Goal: Task Accomplishment & Management: Manage account settings

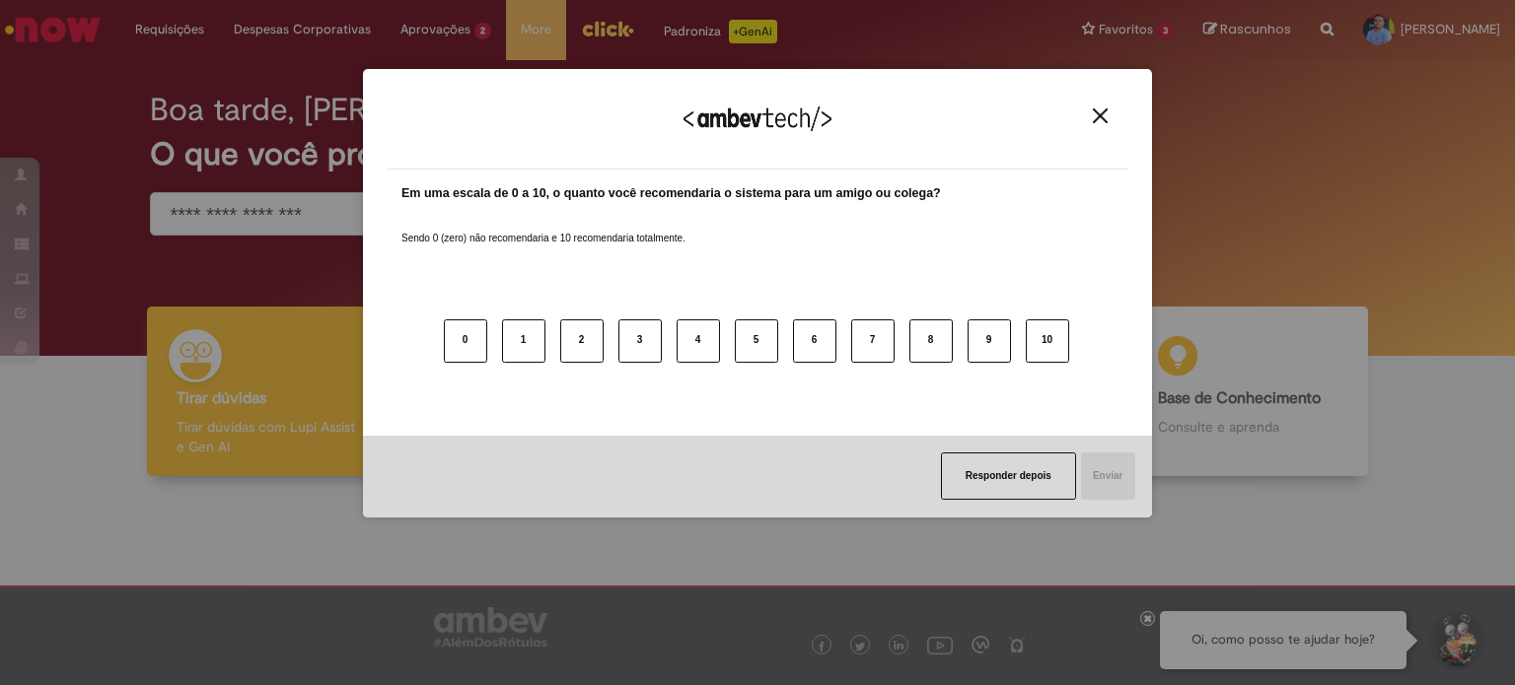
click at [1101, 114] on img "Close" at bounding box center [1100, 115] width 15 height 15
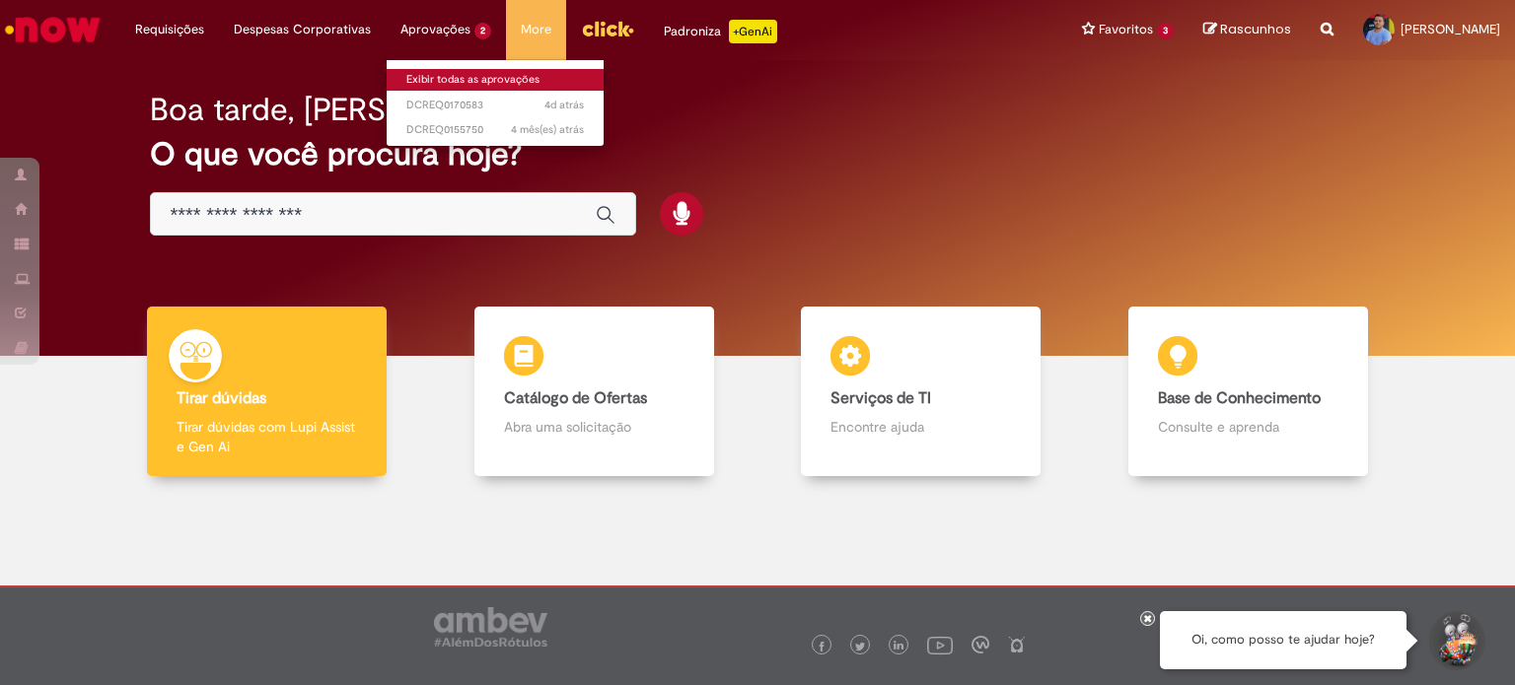
click at [447, 77] on link "Exibir todas as aprovações" at bounding box center [495, 80] width 217 height 22
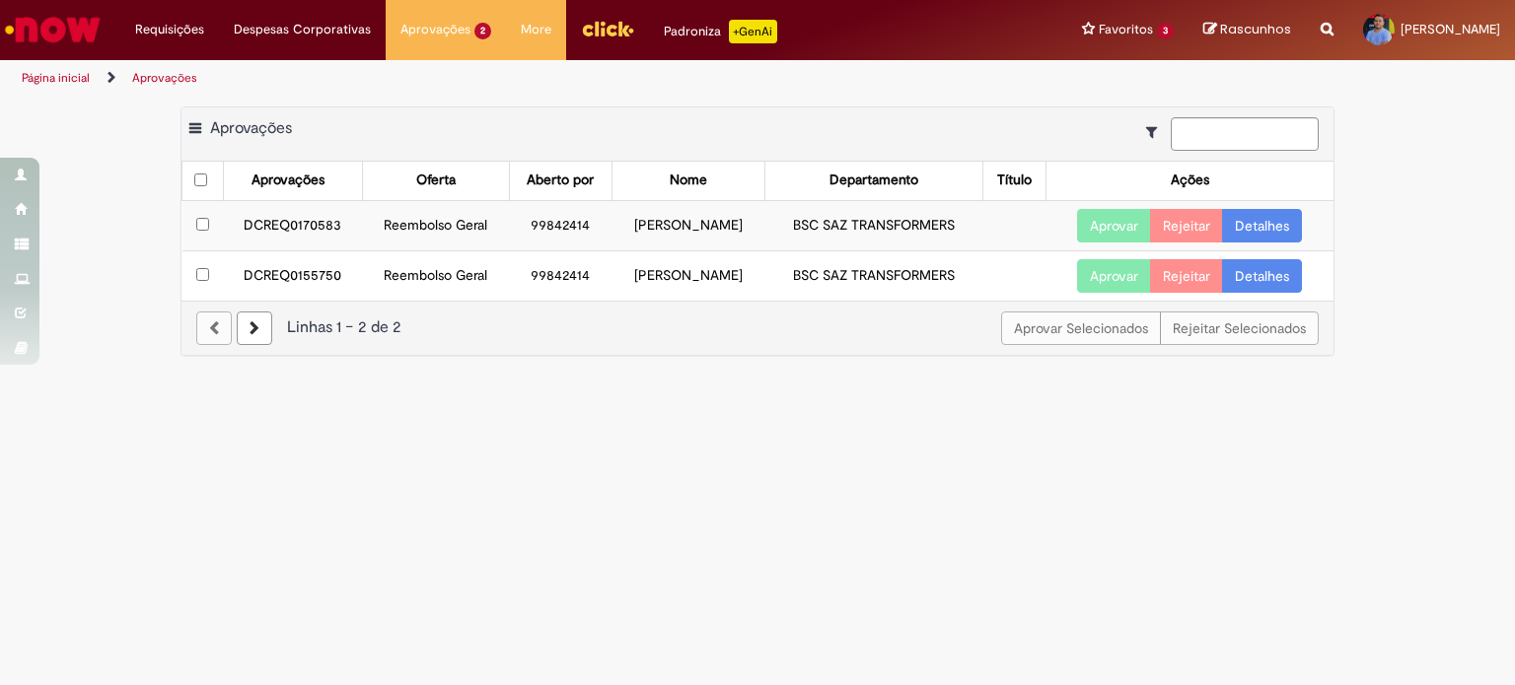
click at [828, 227] on td "BSC SAZ TRANSFORMERS" at bounding box center [873, 225] width 218 height 50
click at [1253, 225] on link "Detalhes" at bounding box center [1262, 226] width 80 height 34
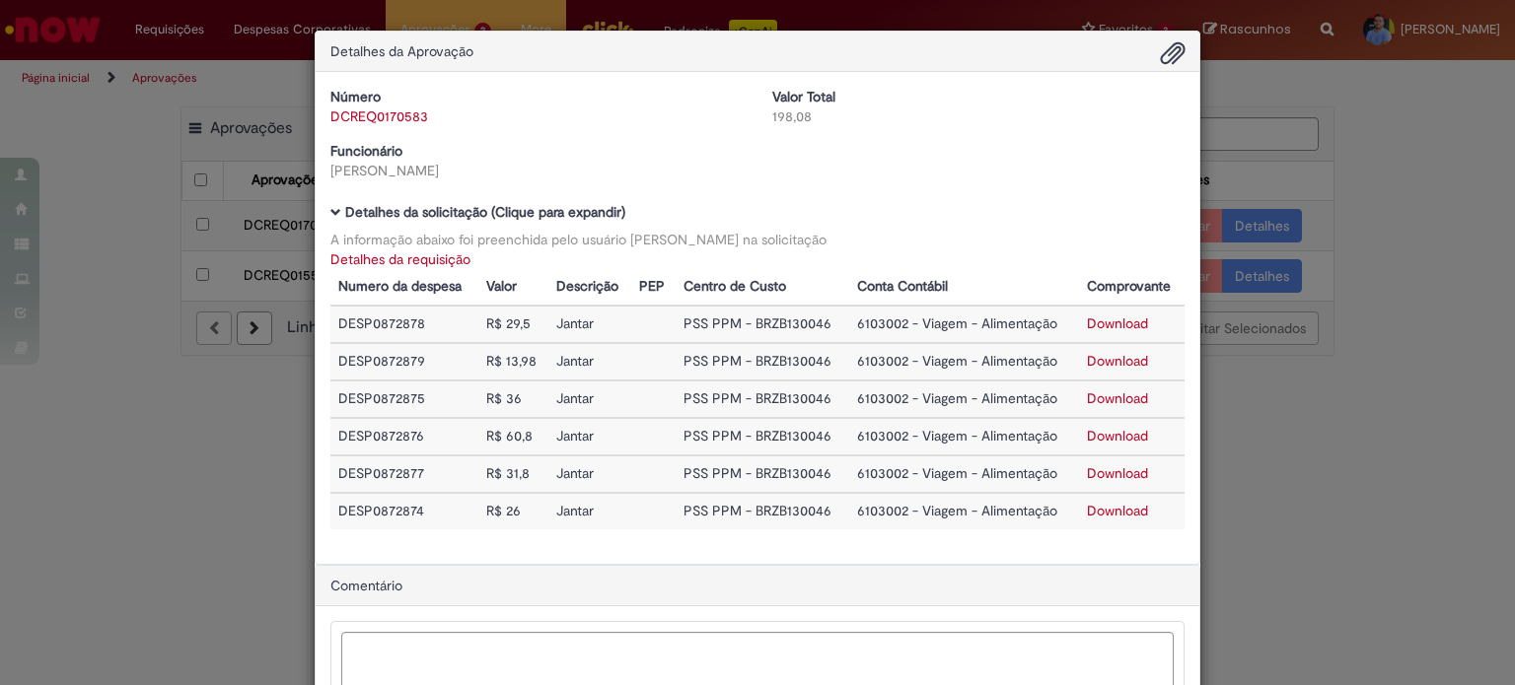
click at [1294, 94] on div "Detalhes da Aprovação Número DCREQ0170583 Valor Total 198,08 Funcionário Rafael…" at bounding box center [757, 342] width 1515 height 685
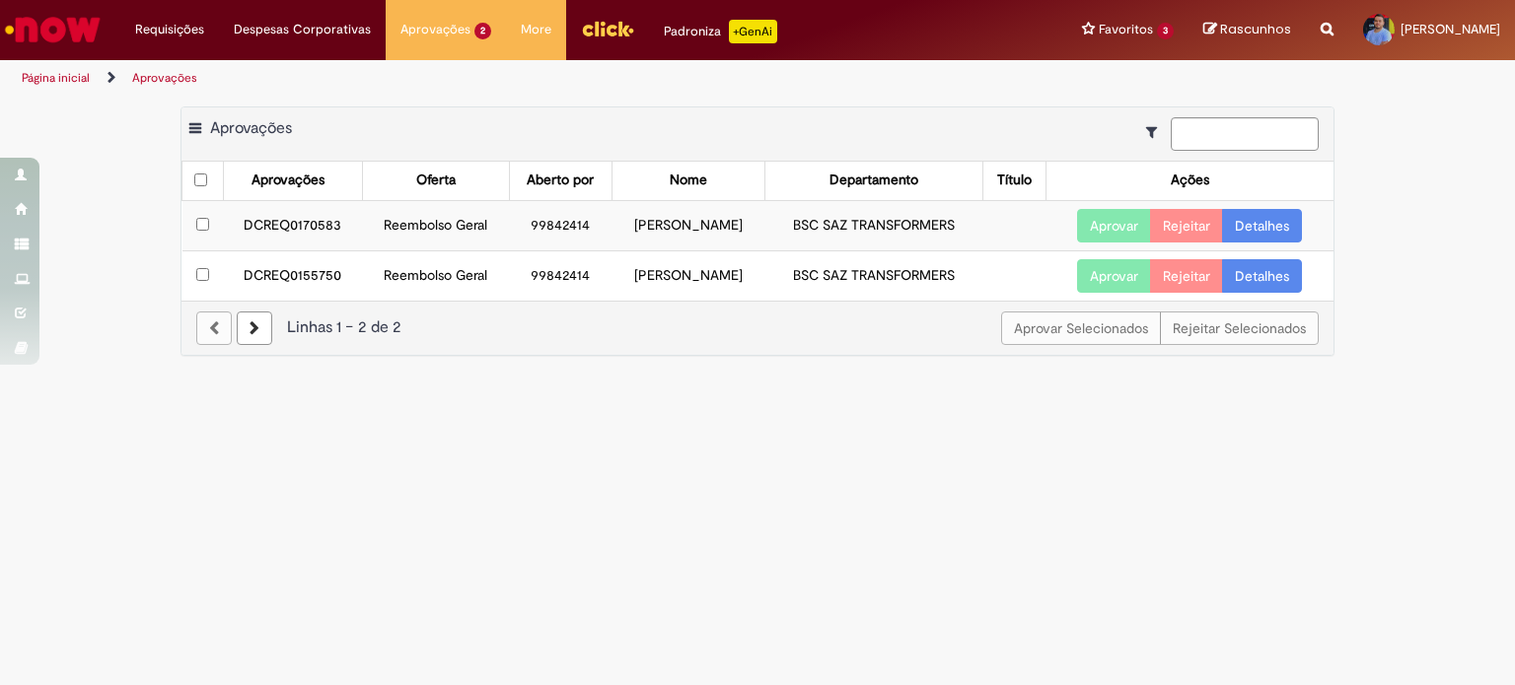
click at [1270, 278] on link "Detalhes" at bounding box center [1262, 276] width 80 height 34
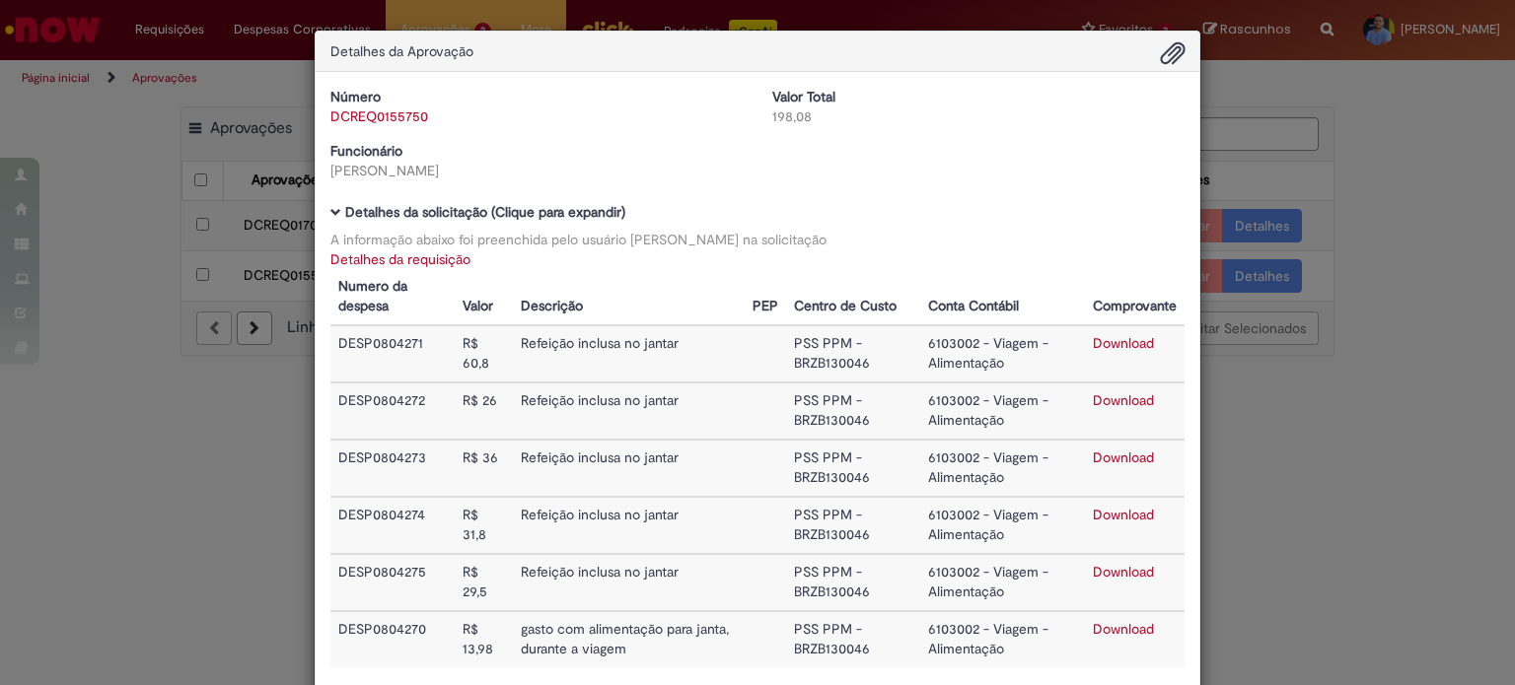
click at [1345, 156] on div "Detalhes da Aprovação Número DCREQ0155750 Valor Total 198,08 Funcionário Rafael…" at bounding box center [757, 342] width 1515 height 685
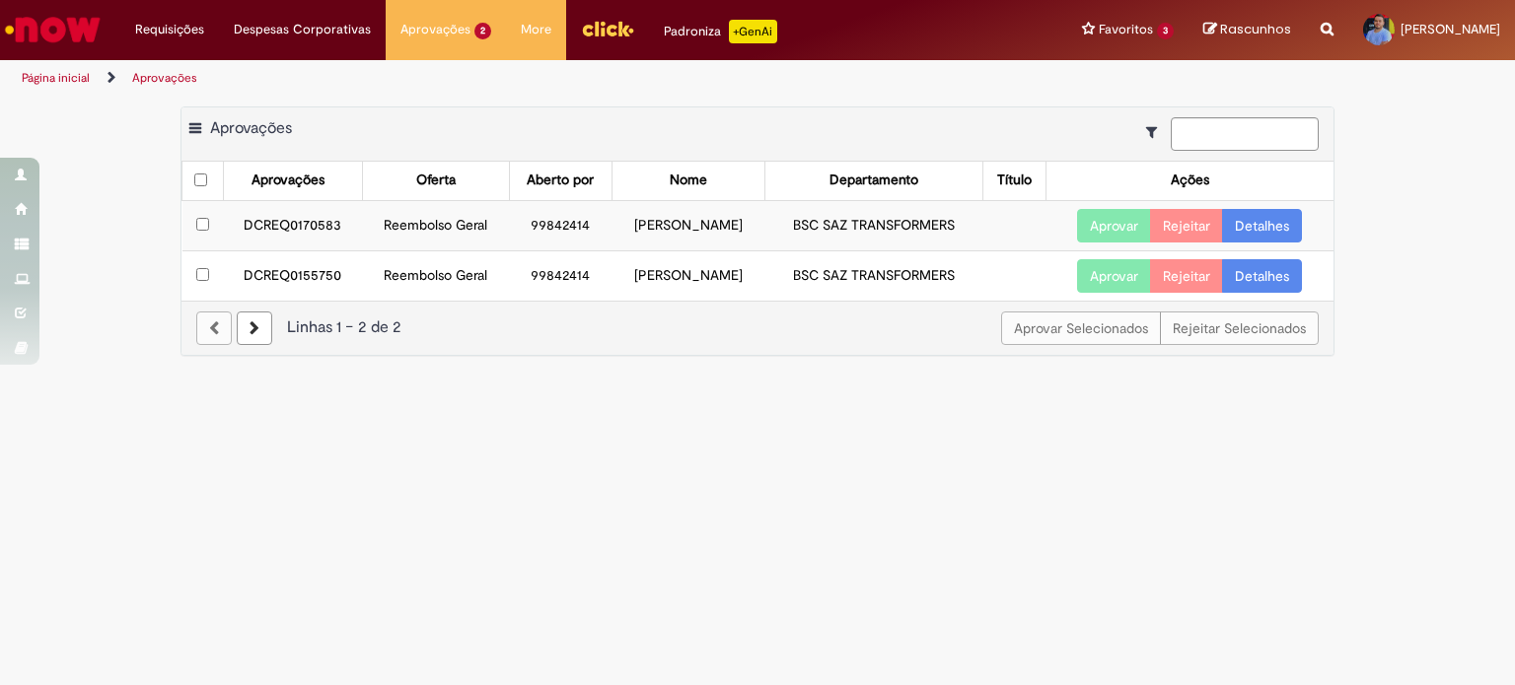
click at [1282, 277] on link "Detalhes" at bounding box center [1262, 276] width 80 height 34
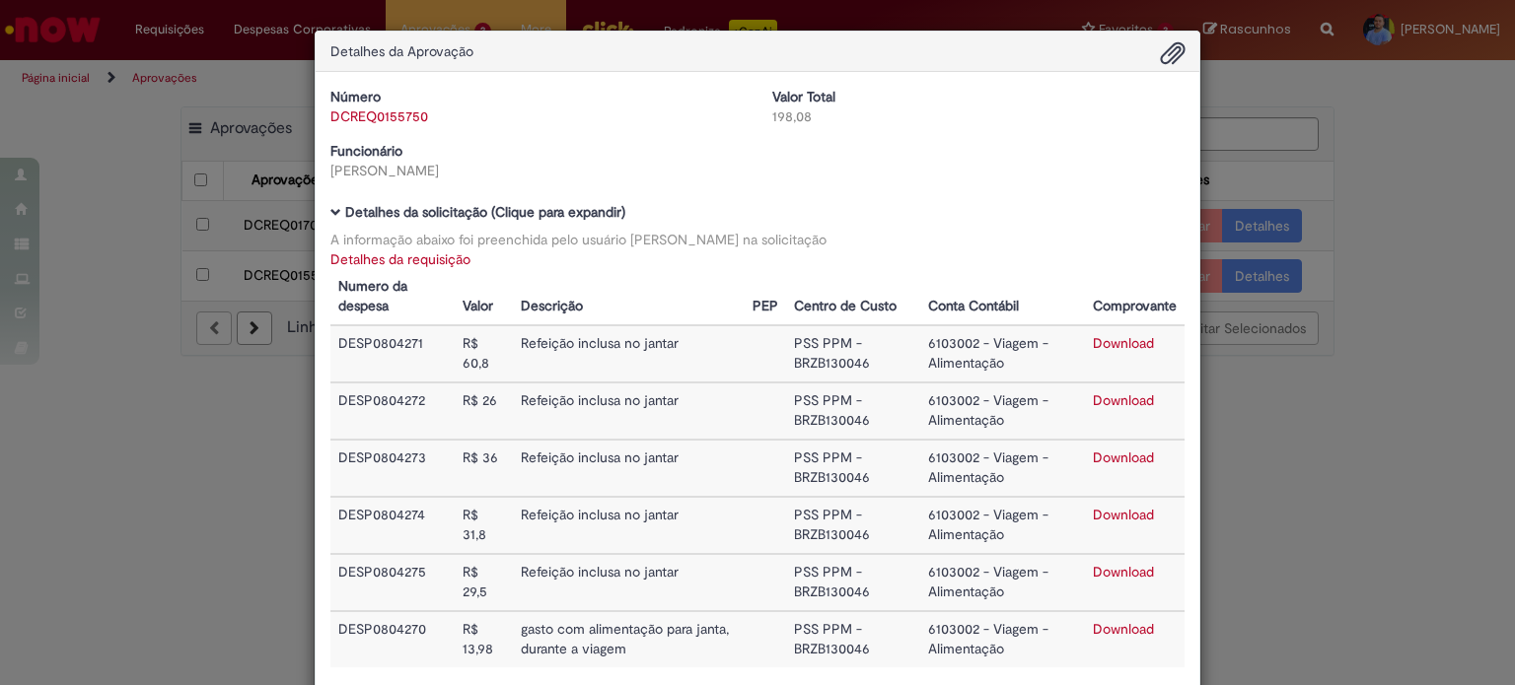
click at [1321, 108] on div "Detalhes da Aprovação Número DCREQ0155750 Valor Total 198,08 Funcionário Rafael…" at bounding box center [757, 342] width 1515 height 685
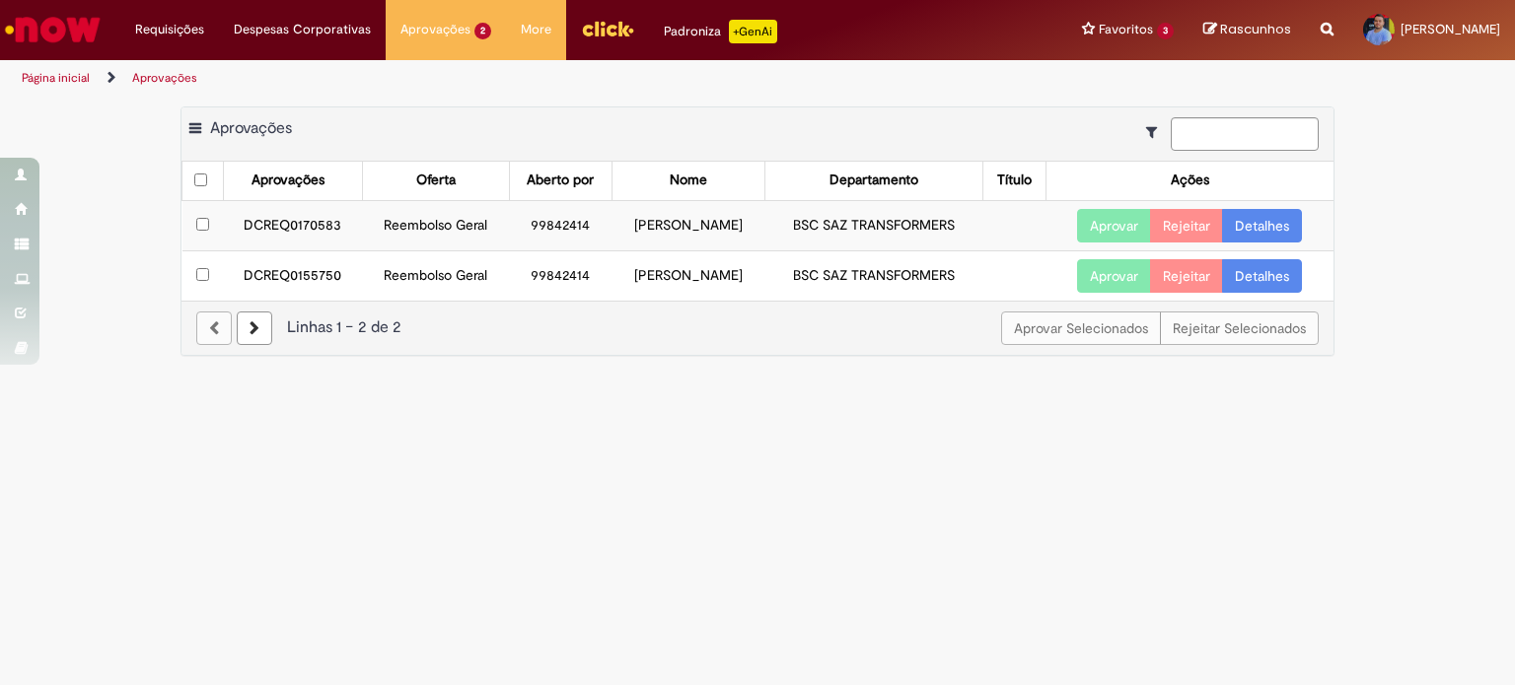
click at [1257, 213] on link "Detalhes" at bounding box center [1262, 226] width 80 height 34
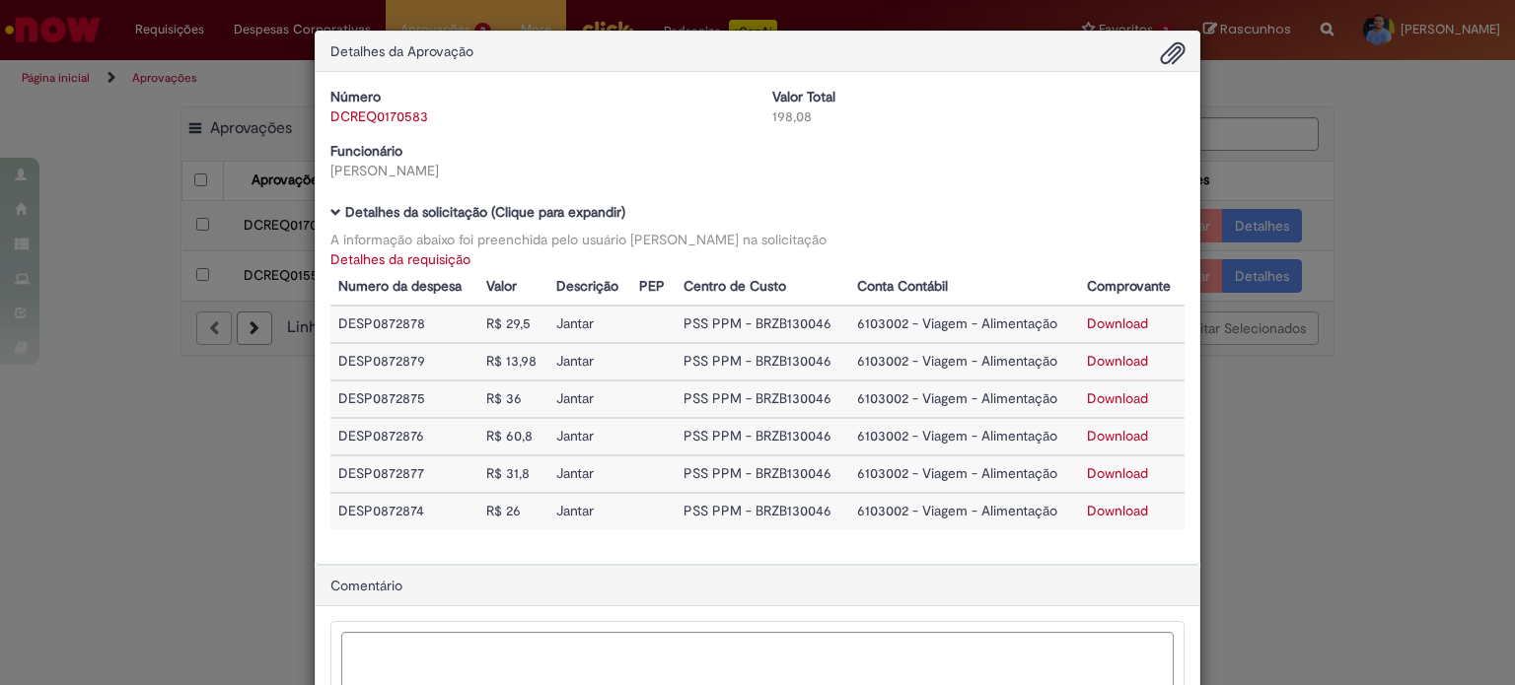
click at [1358, 145] on div "Detalhes da Aprovação Número DCREQ0170583 Valor Total 198,08 Funcionário Rafael…" at bounding box center [757, 342] width 1515 height 685
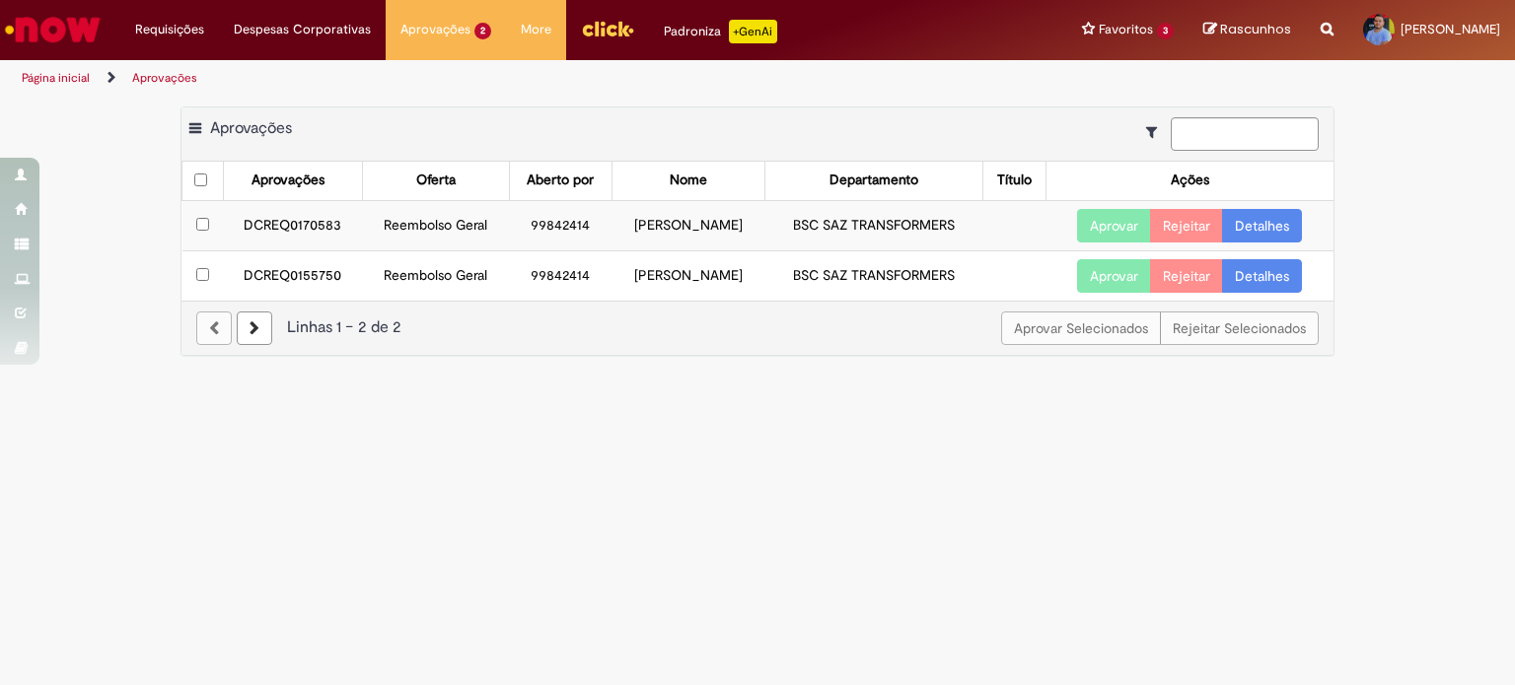
click at [1120, 221] on button "Aprovar" at bounding box center [1114, 226] width 74 height 34
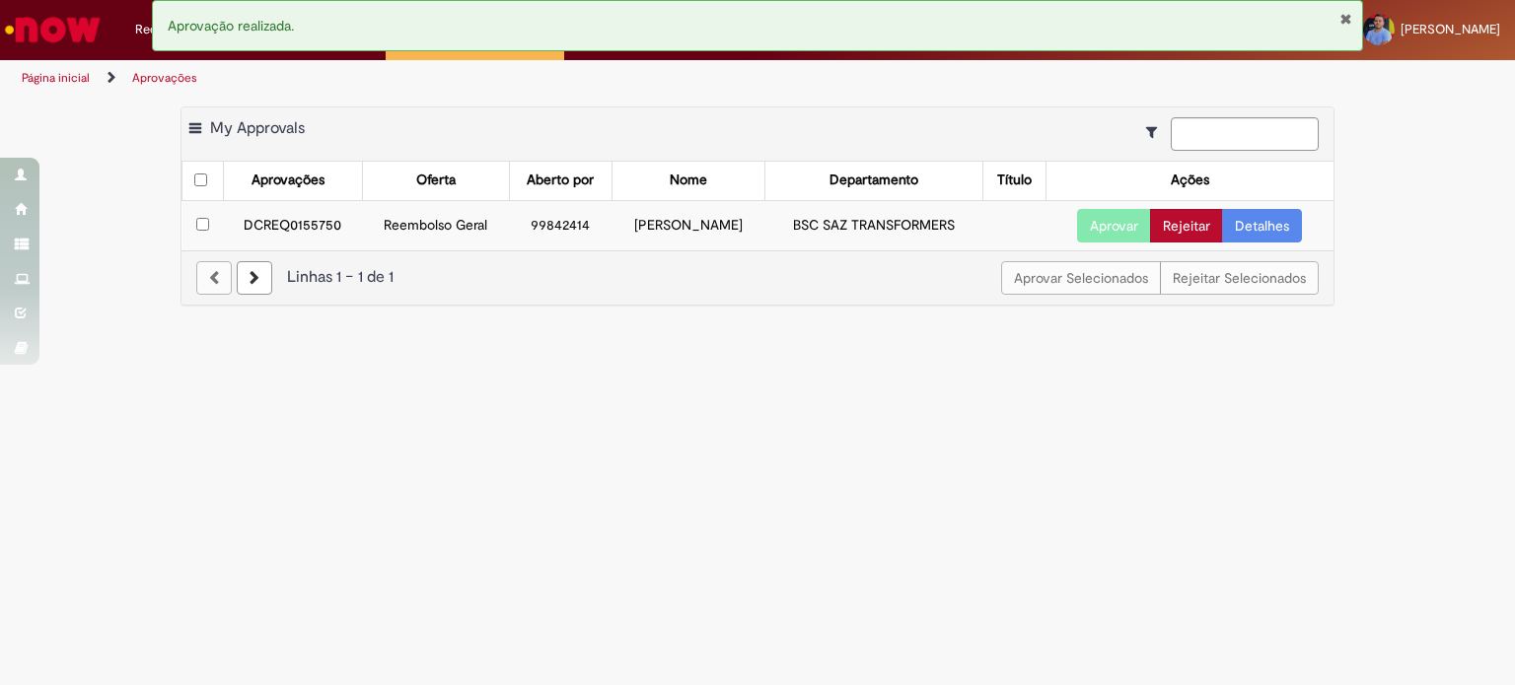
click at [1173, 228] on button "Rejeitar" at bounding box center [1186, 226] width 73 height 34
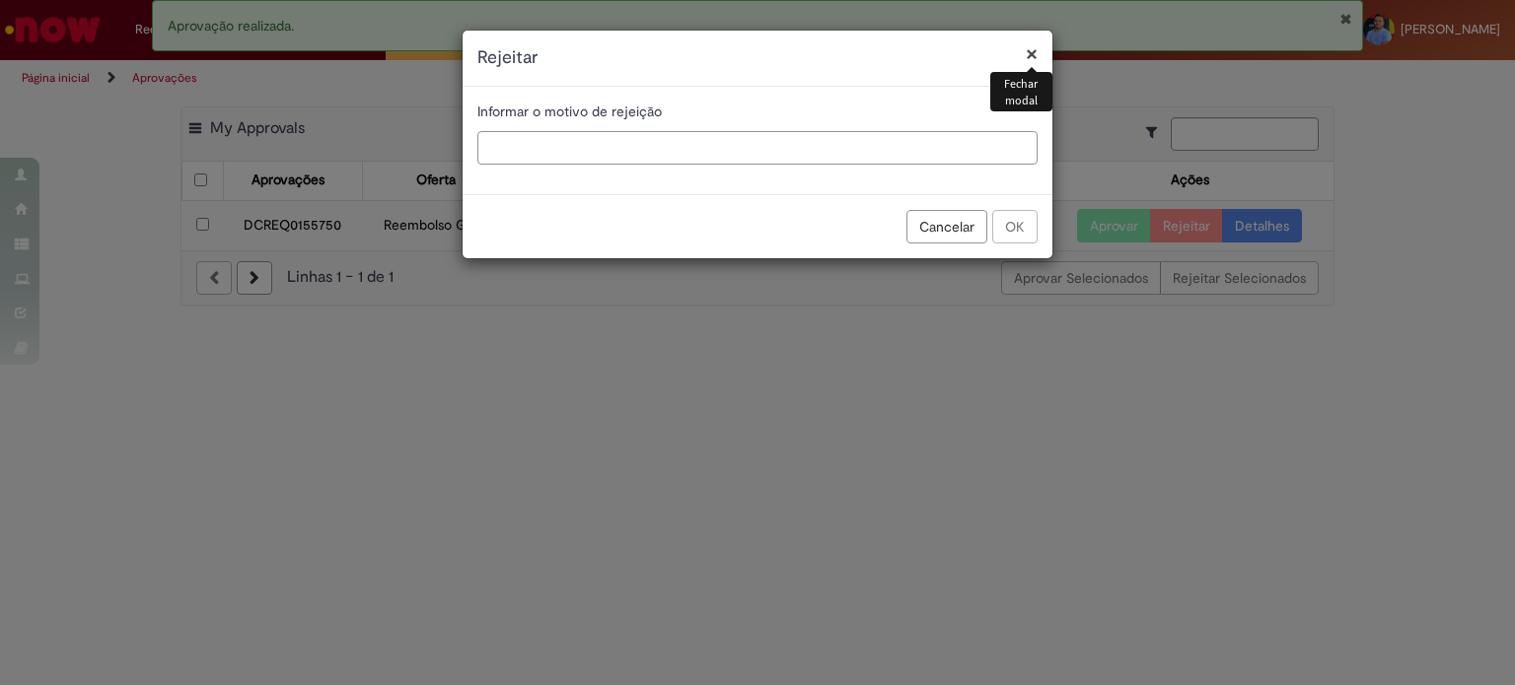
click at [759, 145] on input "text" at bounding box center [757, 148] width 560 height 34
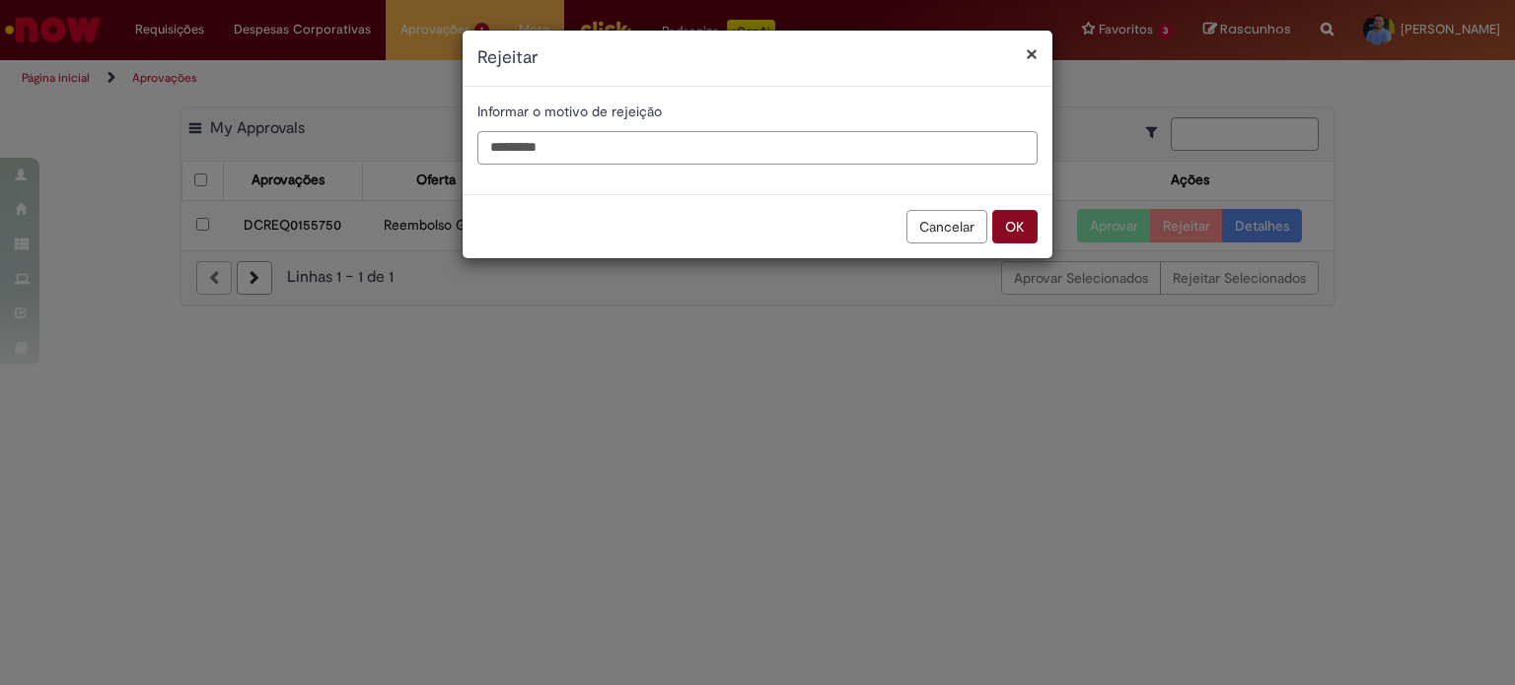
type input "*********"
click at [1018, 233] on button "OK" at bounding box center [1014, 227] width 45 height 34
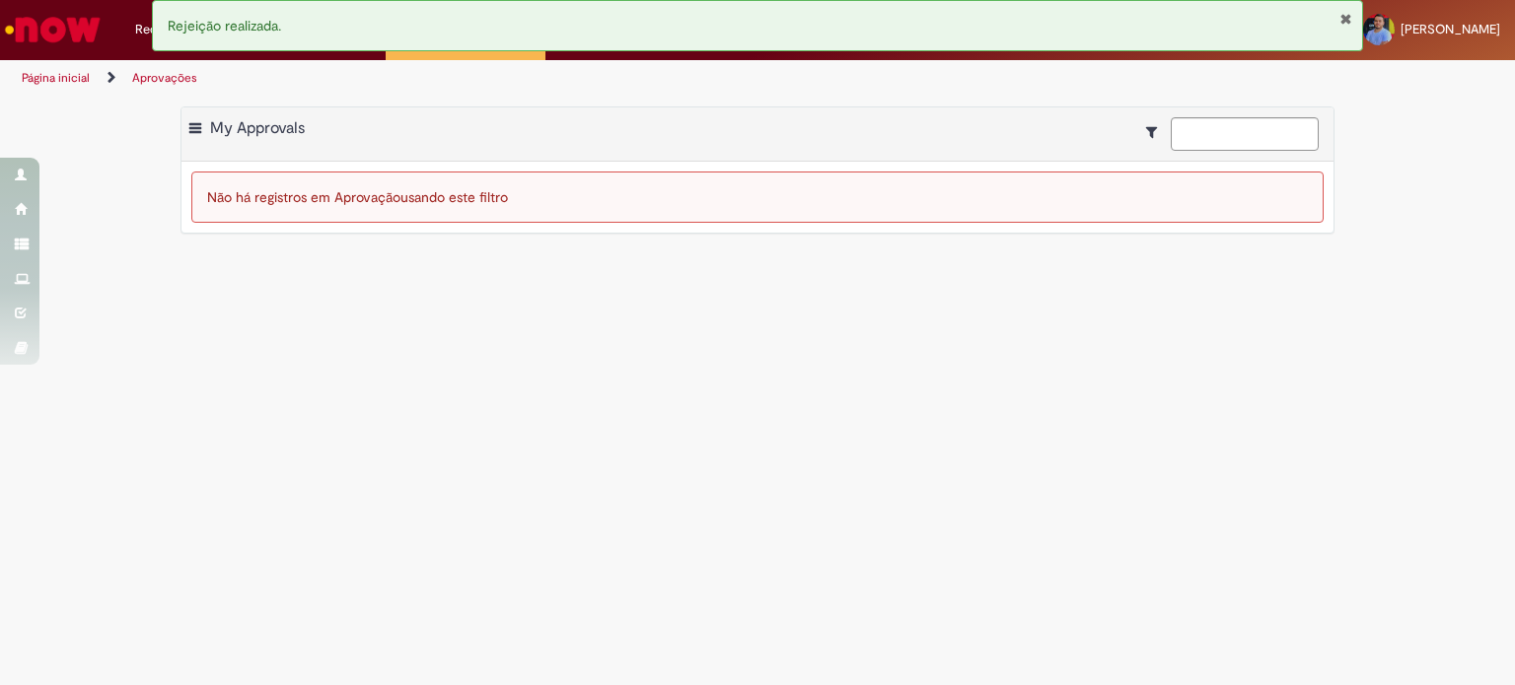
click at [67, 29] on img "Ir para a Homepage" at bounding box center [53, 29] width 102 height 39
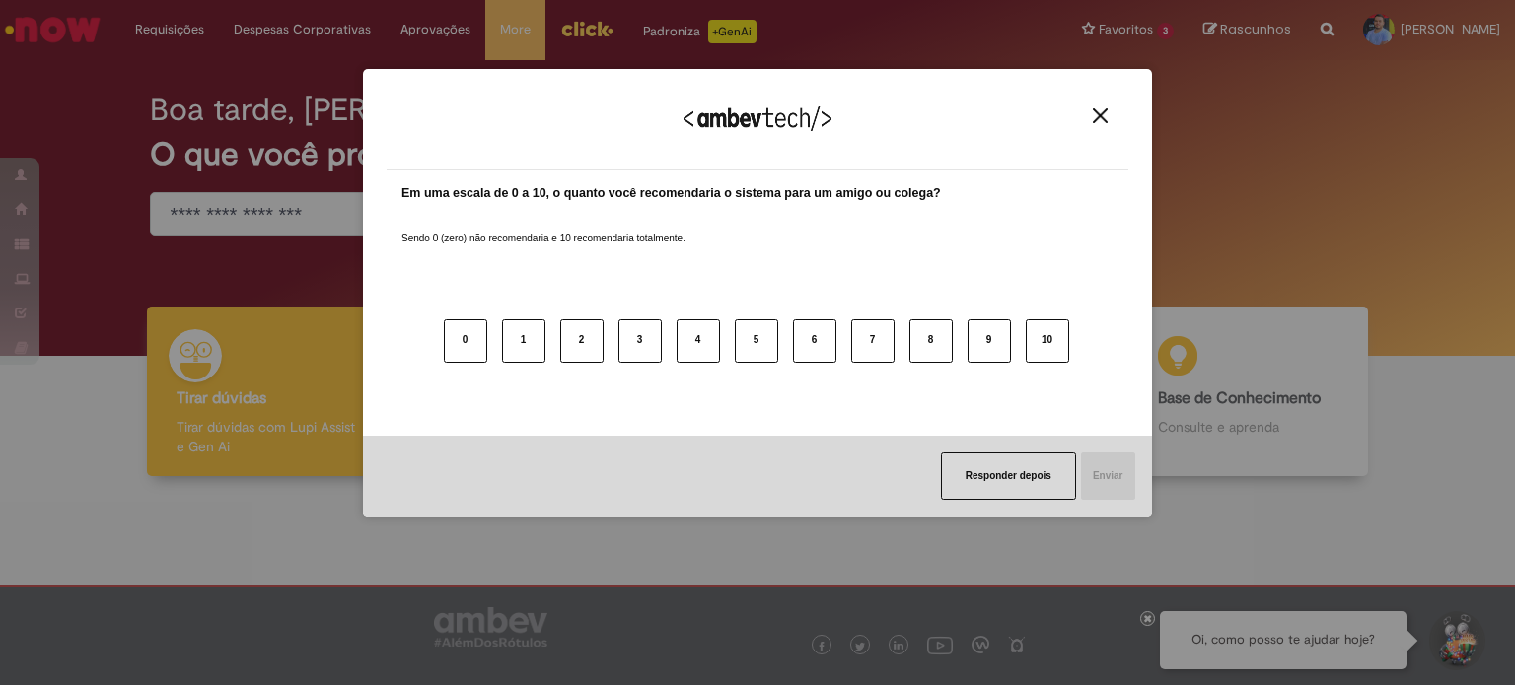
click at [1109, 119] on button "Close" at bounding box center [1100, 115] width 27 height 17
